Goal: Task Accomplishment & Management: Use online tool/utility

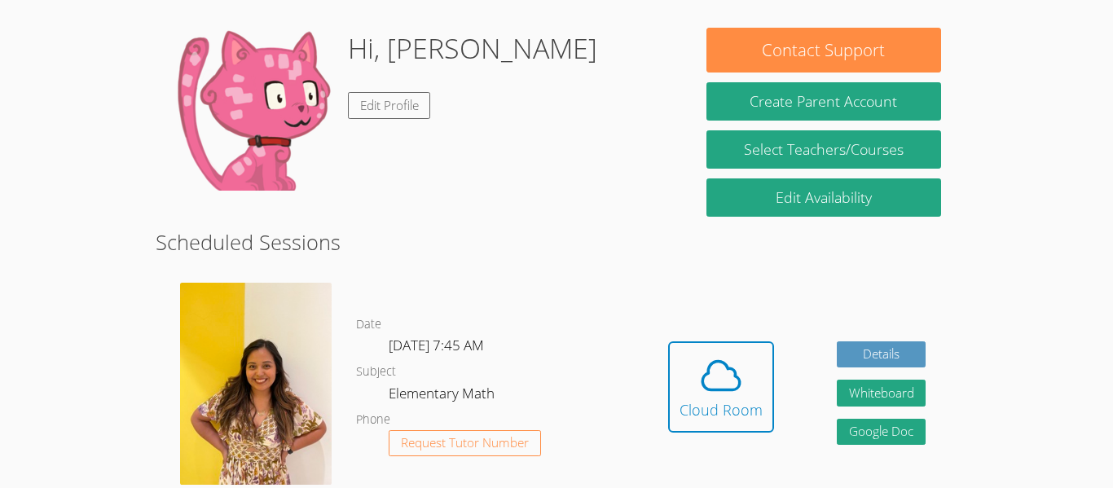
scroll to position [130, 0]
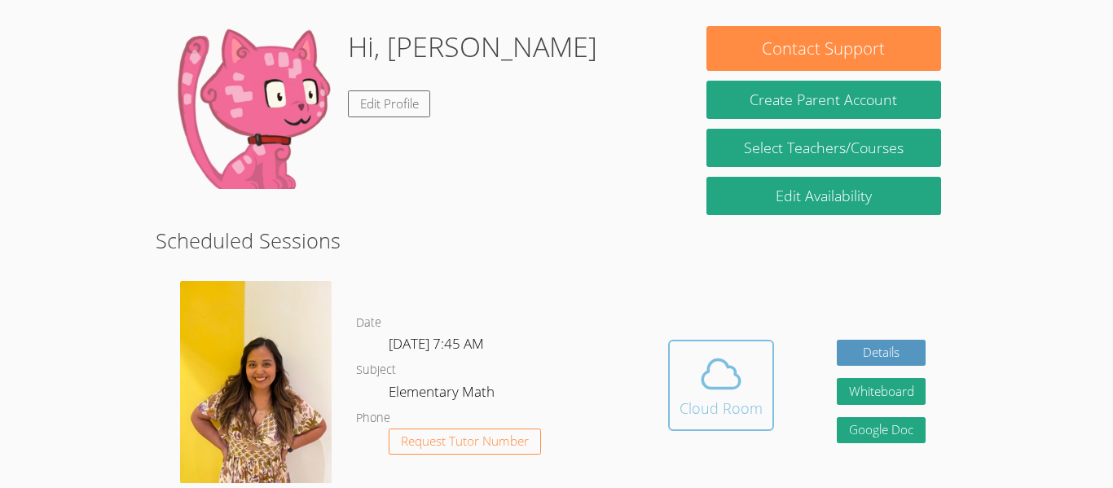
click at [744, 416] on div "Cloud Room" at bounding box center [721, 408] width 83 height 23
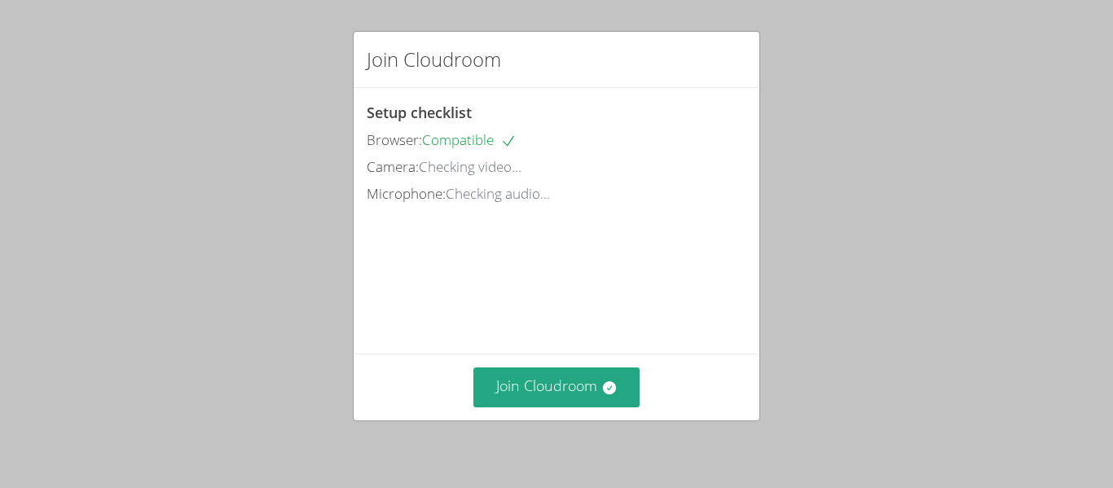
click at [362, 2] on div "Join Cloudroom Setup checklist Browser: Compatible Camera: Checking video... Mi…" at bounding box center [556, 244] width 1113 height 488
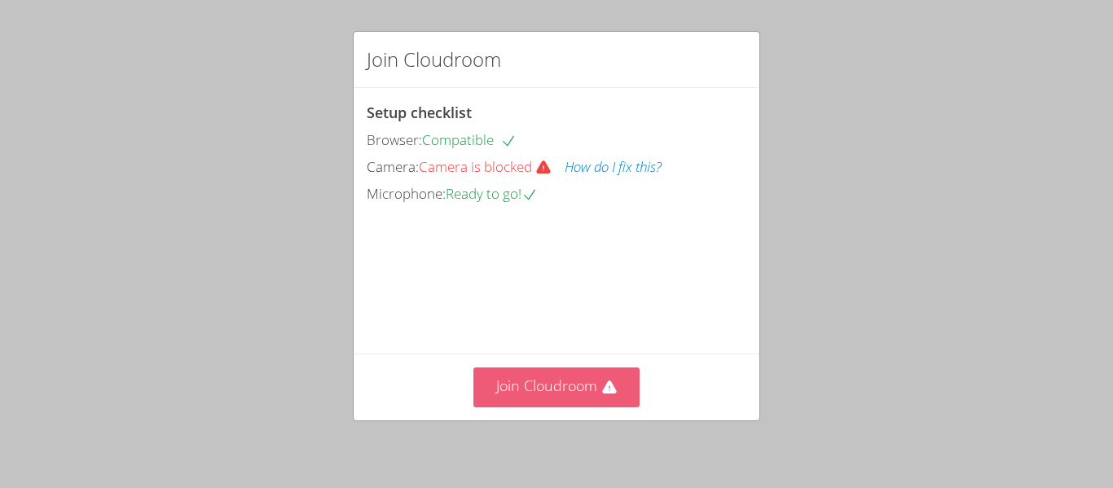
click at [611, 394] on icon at bounding box center [609, 388] width 16 height 16
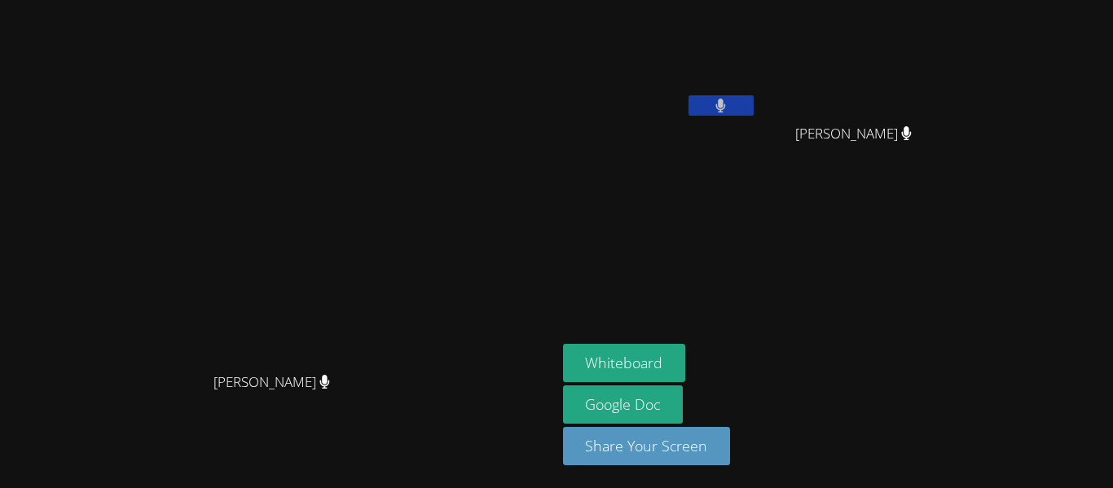
click at [912, 140] on span "[PERSON_NAME]" at bounding box center [853, 134] width 117 height 24
click at [726, 106] on icon at bounding box center [721, 106] width 10 height 14
click at [729, 102] on icon at bounding box center [720, 106] width 17 height 14
click at [915, 130] on icon at bounding box center [906, 133] width 17 height 14
click at [754, 106] on button at bounding box center [721, 105] width 65 height 20
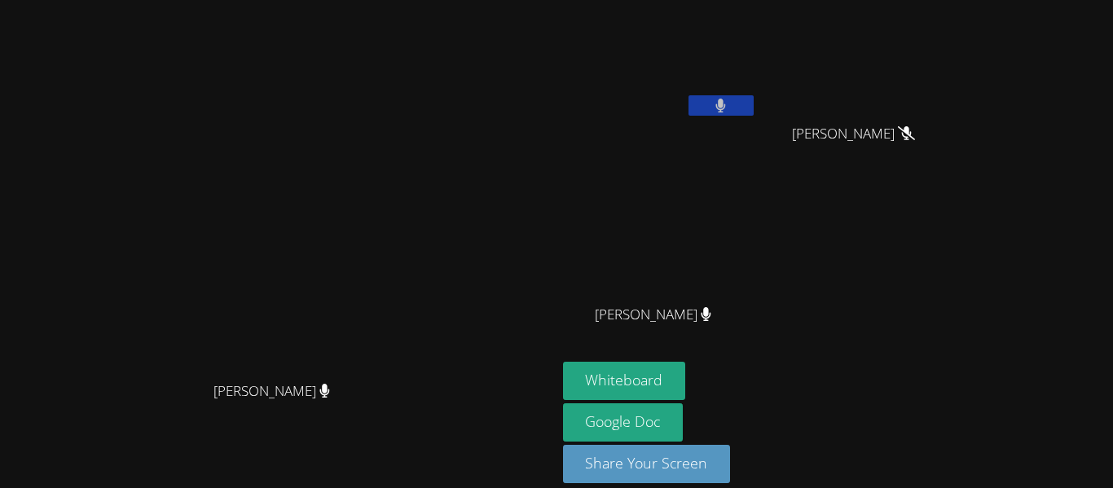
click at [689, 95] on button at bounding box center [721, 105] width 65 height 20
click at [729, 106] on icon at bounding box center [720, 106] width 17 height 14
click at [754, 114] on button at bounding box center [721, 105] width 65 height 20
click at [729, 106] on icon at bounding box center [720, 106] width 17 height 14
click at [726, 106] on icon at bounding box center [721, 106] width 11 height 14
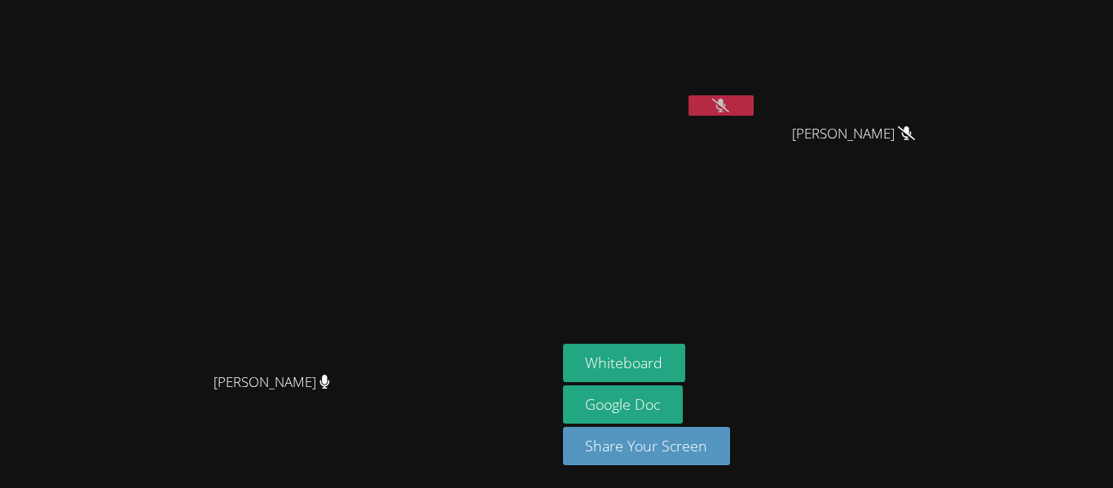
click at [729, 110] on icon at bounding box center [720, 106] width 17 height 14
click at [754, 99] on button at bounding box center [721, 105] width 65 height 20
click at [754, 112] on button at bounding box center [721, 105] width 65 height 20
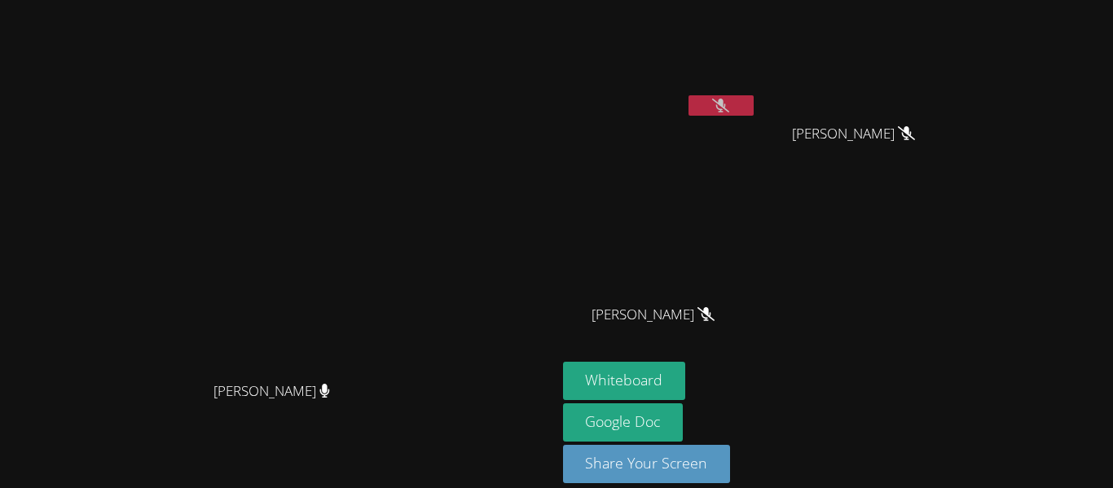
click at [329, 398] on icon at bounding box center [324, 391] width 10 height 14
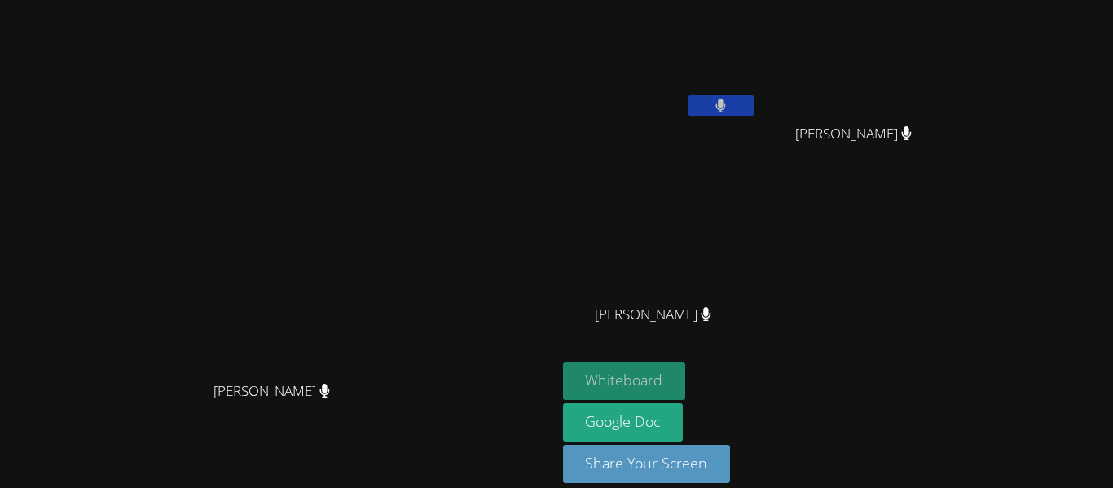
click at [686, 387] on button "Whiteboard" at bounding box center [624, 381] width 123 height 38
click at [686, 389] on button "Whiteboard" at bounding box center [624, 381] width 123 height 38
click at [686, 382] on button "Whiteboard" at bounding box center [624, 381] width 123 height 38
click at [686, 373] on button "Whiteboard" at bounding box center [624, 381] width 123 height 38
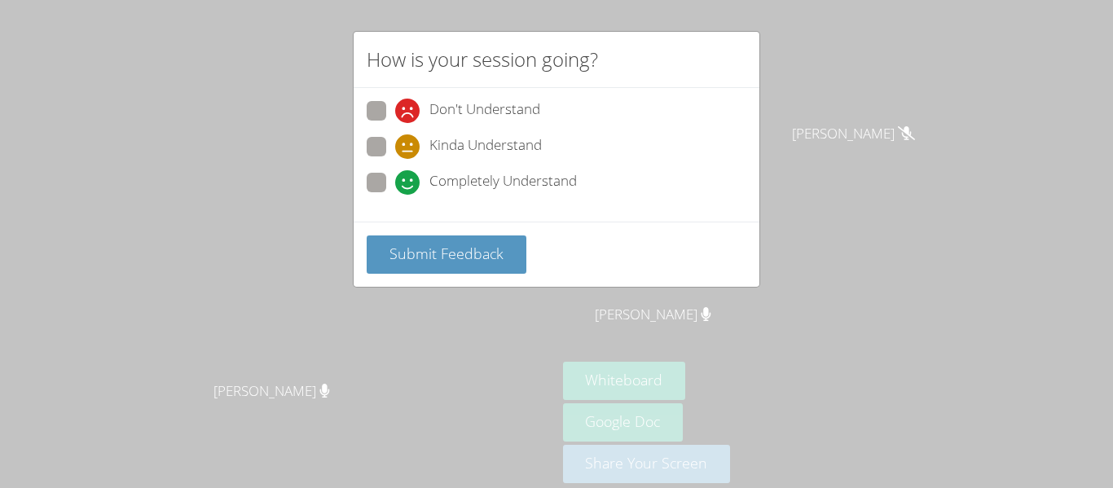
click at [396, 187] on icon at bounding box center [407, 182] width 24 height 24
click at [396, 187] on input "Completely Understand" at bounding box center [402, 180] width 14 height 14
radio input "true"
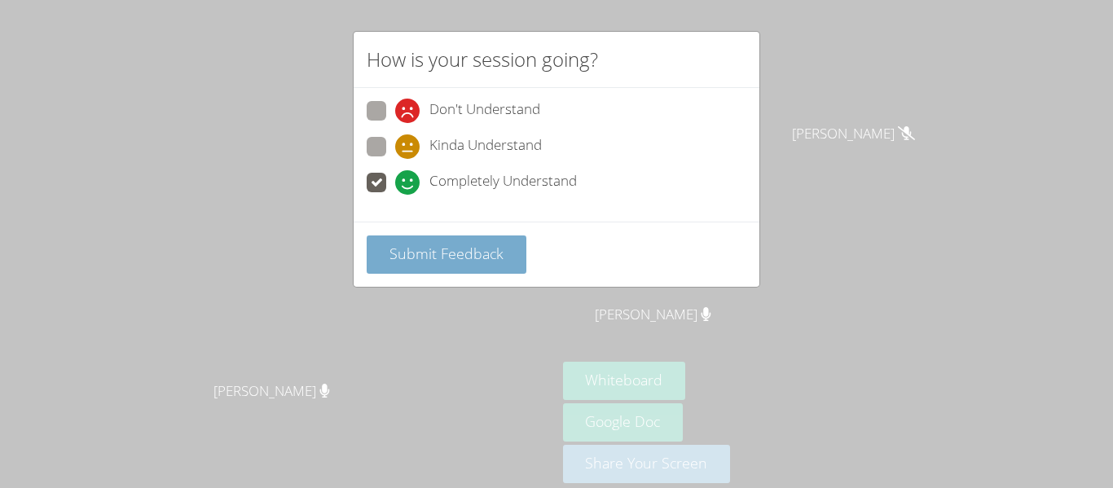
click at [394, 251] on span "Submit Feedback" at bounding box center [447, 254] width 114 height 20
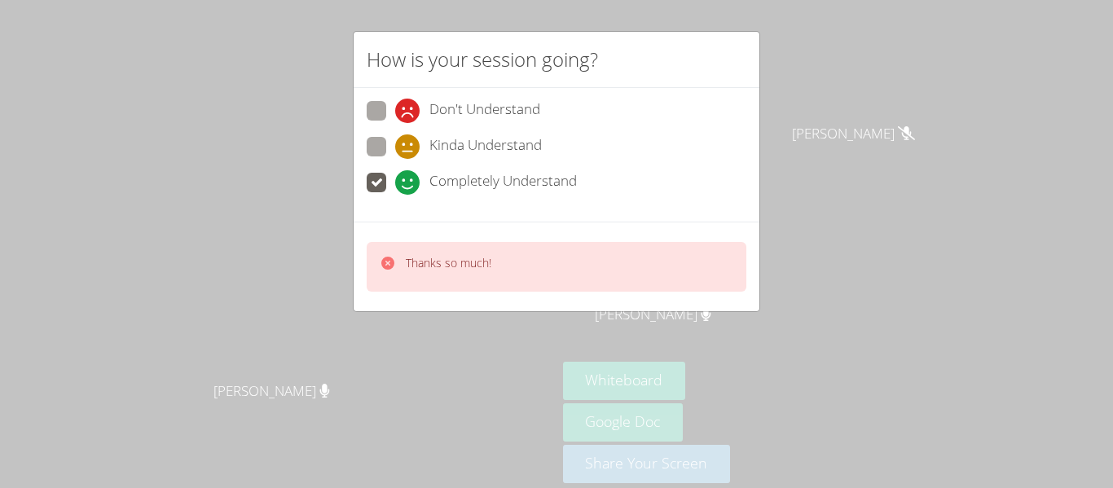
click at [315, 220] on div "How is your session going? Don't Understand Kinda Understand Completely Underst…" at bounding box center [556, 244] width 1113 height 488
click at [297, 196] on div "How is your session going? Don't Understand Kinda Understand Completely Underst…" at bounding box center [556, 244] width 1113 height 488
click at [299, 185] on div "How is your session going? Don't Understand Kinda Understand Completely Underst…" at bounding box center [556, 244] width 1113 height 488
click at [302, 183] on div "How is your session going? Don't Understand Kinda Understand Completely Underst…" at bounding box center [556, 244] width 1113 height 488
click at [276, 176] on div "How is your session going? Don't Understand Kinda Understand Completely Underst…" at bounding box center [556, 244] width 1113 height 488
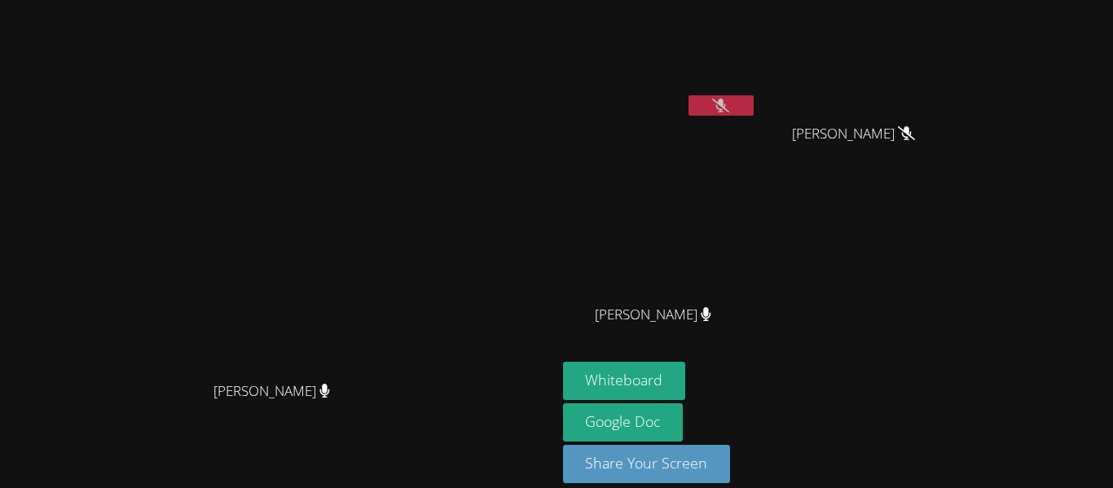
click at [274, 179] on video at bounding box center [278, 221] width 245 height 306
click at [754, 114] on button at bounding box center [721, 105] width 65 height 20
click at [753, 104] on video at bounding box center [660, 61] width 194 height 109
